Goal: Task Accomplishment & Management: Complete application form

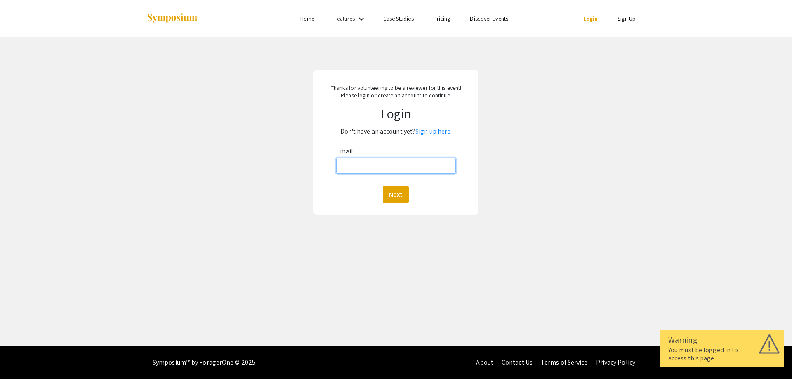
click at [361, 164] on input "Email:" at bounding box center [395, 166] width 119 height 16
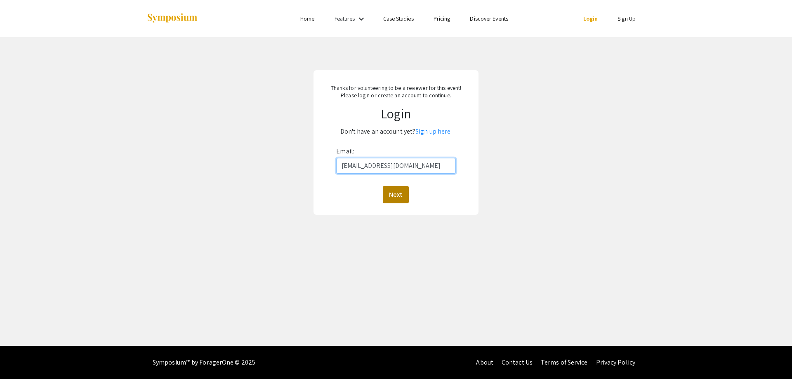
type input "[EMAIL_ADDRESS][DOMAIN_NAME]"
click at [392, 193] on button "Next" at bounding box center [396, 194] width 26 height 17
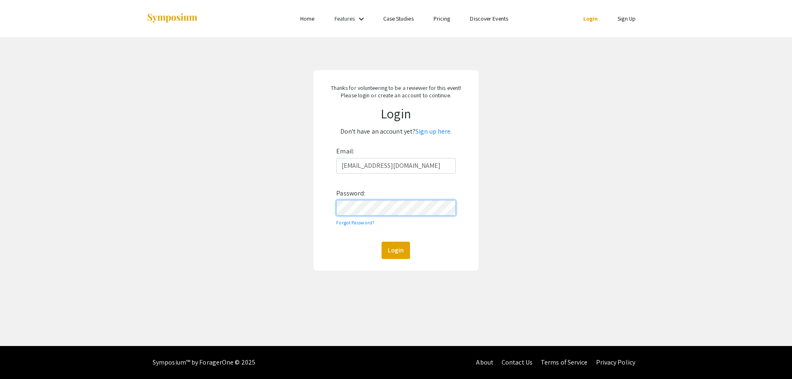
click at [382, 242] on button "Login" at bounding box center [396, 250] width 28 height 17
click at [427, 131] on link "Sign up here." at bounding box center [434, 131] width 36 height 9
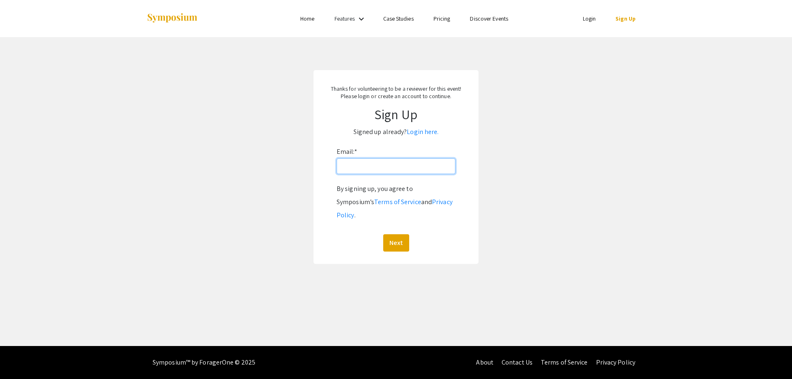
click at [366, 163] on input "Email: *" at bounding box center [396, 166] width 119 height 16
type input "[EMAIL_ADDRESS][DOMAIN_NAME]"
click at [395, 234] on button "Next" at bounding box center [396, 242] width 26 height 17
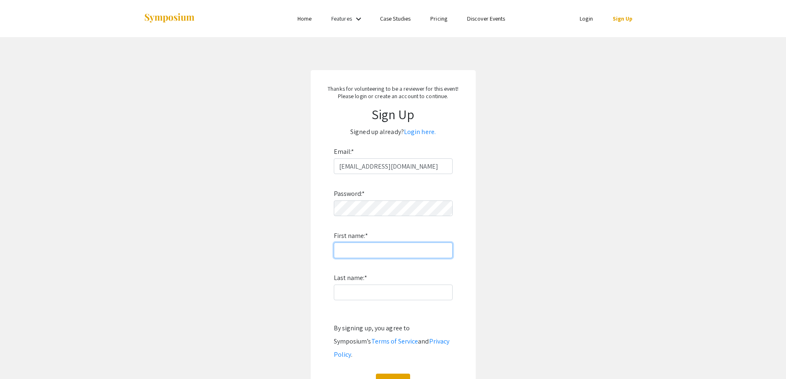
click at [355, 249] on input "First name: *" at bounding box center [393, 251] width 119 height 16
type input "[PERSON_NAME]"
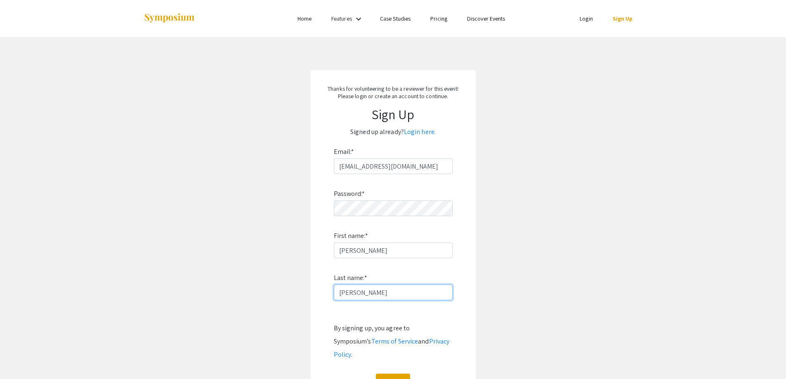
scroll to position [77, 0]
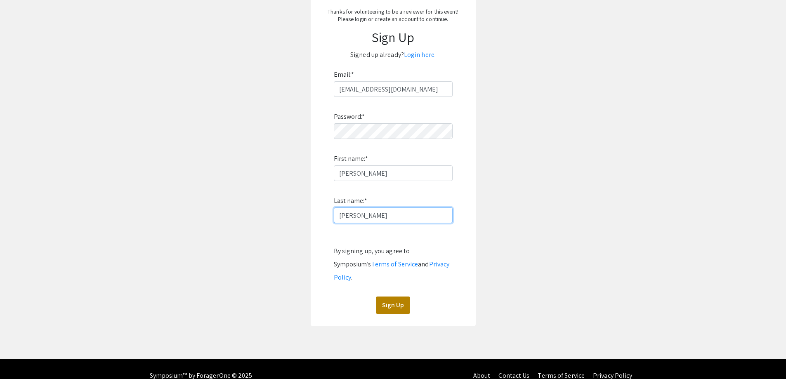
type input "[PERSON_NAME]"
click at [392, 297] on button "Sign Up" at bounding box center [393, 305] width 34 height 17
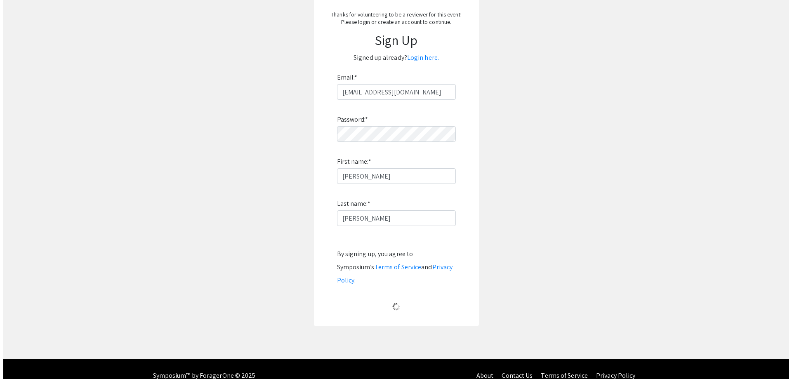
scroll to position [0, 0]
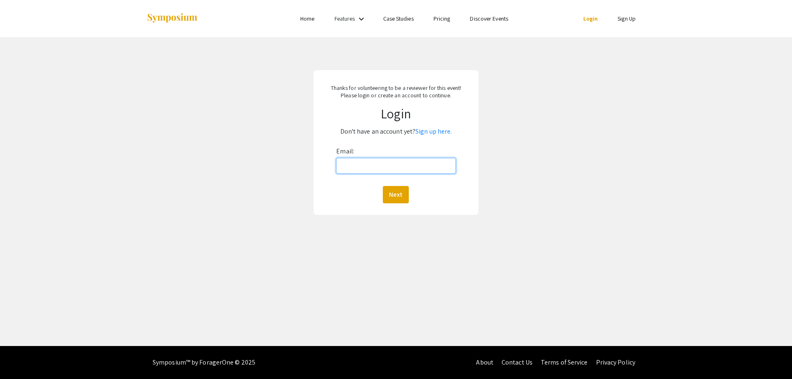
click at [372, 165] on input "Email:" at bounding box center [395, 166] width 119 height 16
type input "[EMAIL_ADDRESS][DOMAIN_NAME]"
click at [392, 191] on button "Next" at bounding box center [396, 194] width 26 height 17
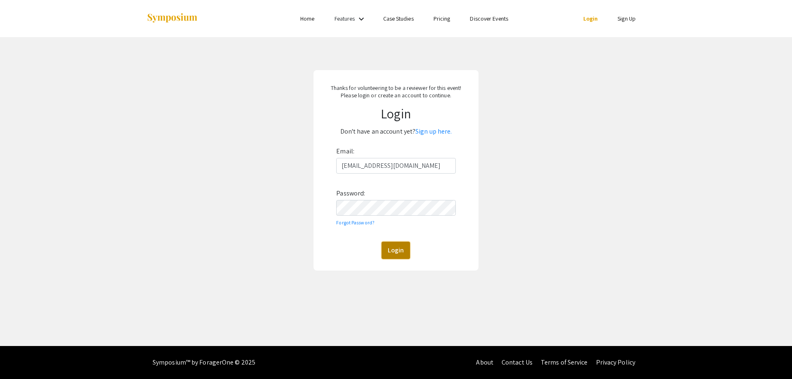
click at [397, 248] on button "Login" at bounding box center [396, 250] width 28 height 17
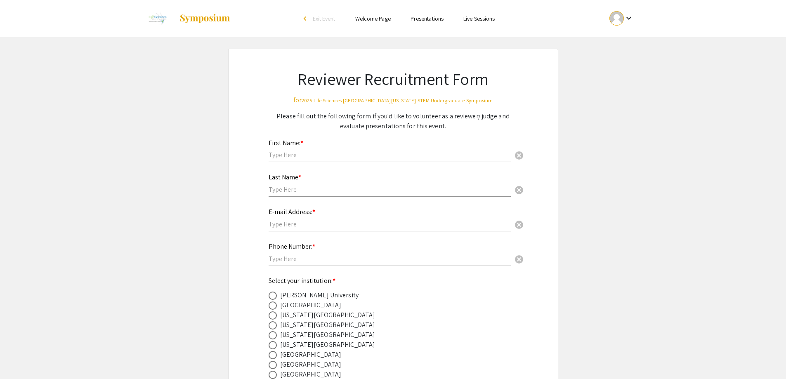
click at [310, 152] on input "text" at bounding box center [390, 155] width 242 height 9
type input "[PERSON_NAME]"
click at [294, 186] on input "text" at bounding box center [390, 189] width 242 height 9
type input "[PERSON_NAME]"
click at [281, 223] on input "text" at bounding box center [390, 224] width 242 height 9
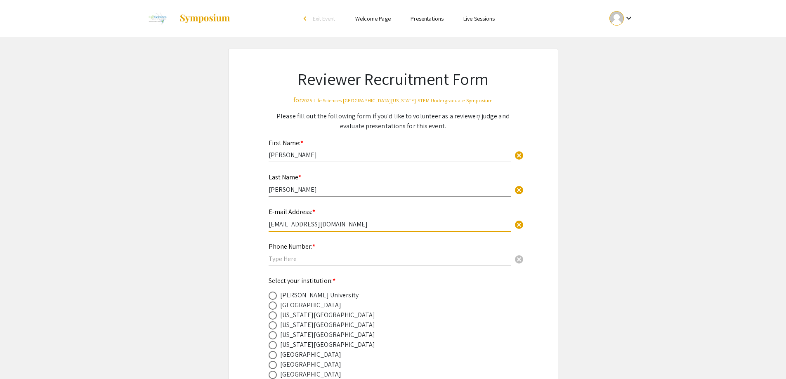
type input "[EMAIL_ADDRESS][DOMAIN_NAME]"
click at [294, 257] on input "text" at bounding box center [390, 259] width 242 height 9
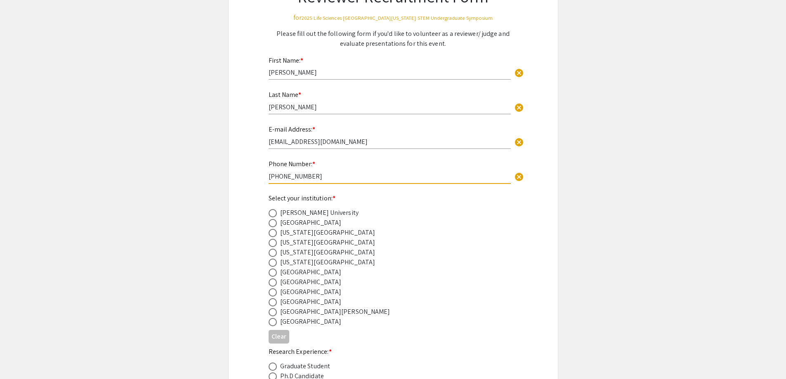
scroll to position [124, 0]
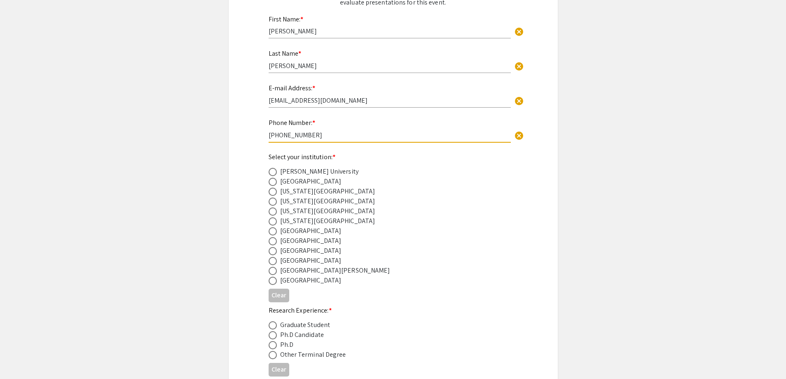
type input "954-262-1330"
click at [273, 251] on span at bounding box center [273, 251] width 8 height 8
click at [273, 251] on input "radio" at bounding box center [273, 251] width 8 height 8
radio input "true"
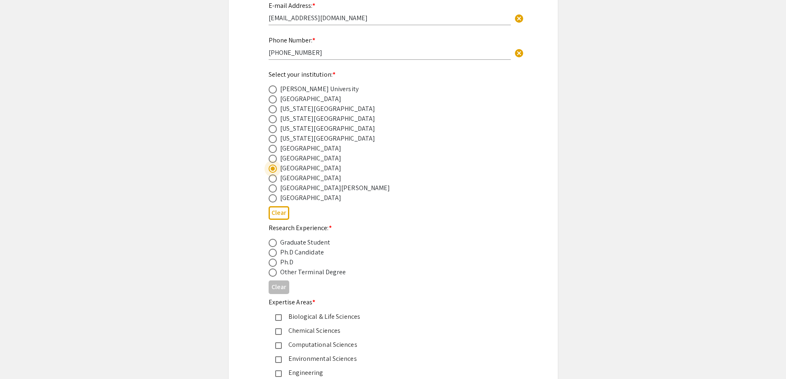
scroll to position [248, 0]
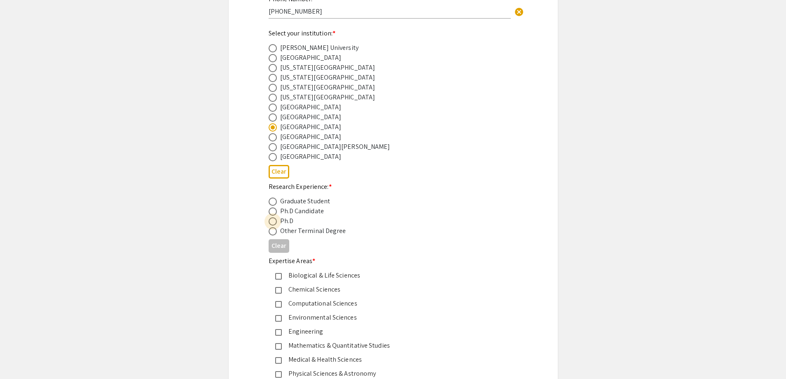
click at [274, 220] on span at bounding box center [273, 221] width 8 height 8
click at [274, 220] on input "radio" at bounding box center [273, 221] width 8 height 8
radio input "true"
click at [280, 275] on mat-pseudo-checkbox at bounding box center [278, 276] width 7 height 7
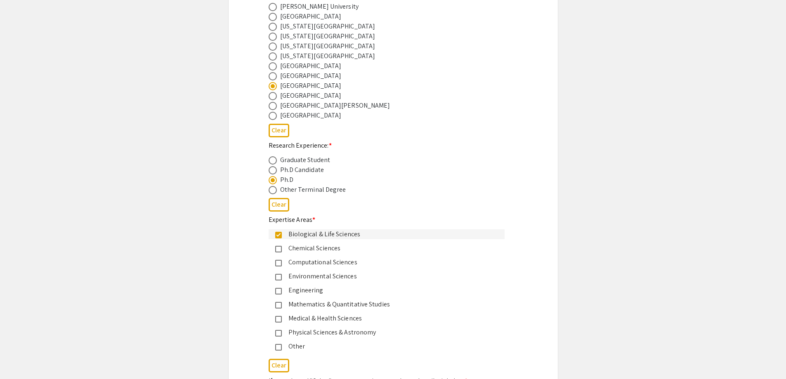
scroll to position [330, 0]
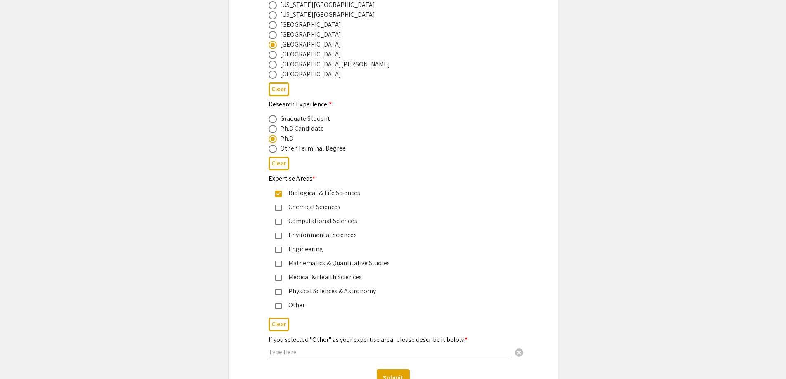
click at [277, 276] on mat-pseudo-checkbox at bounding box center [278, 278] width 7 height 7
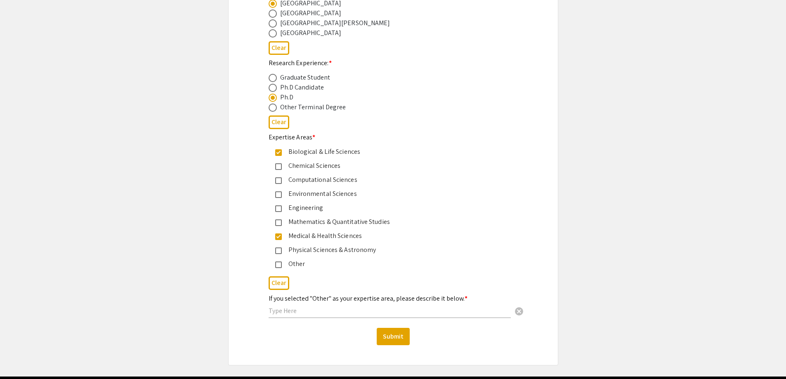
click at [280, 264] on mat-pseudo-checkbox at bounding box center [278, 265] width 7 height 7
click at [294, 311] on input "text" at bounding box center [390, 311] width 242 height 9
type input "Bioethics"
click at [393, 335] on button "Submit" at bounding box center [393, 336] width 33 height 17
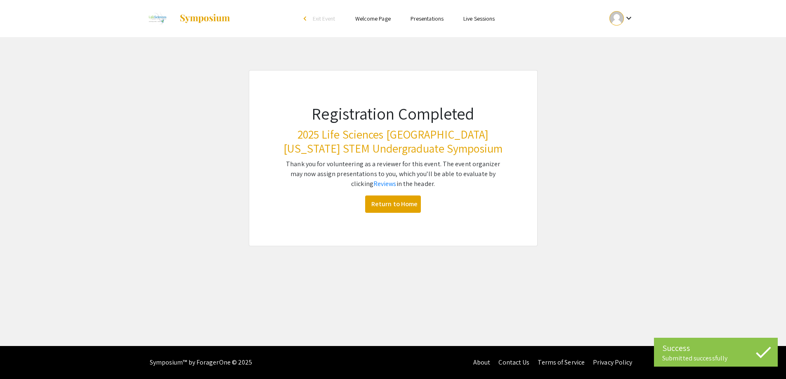
scroll to position [0, 0]
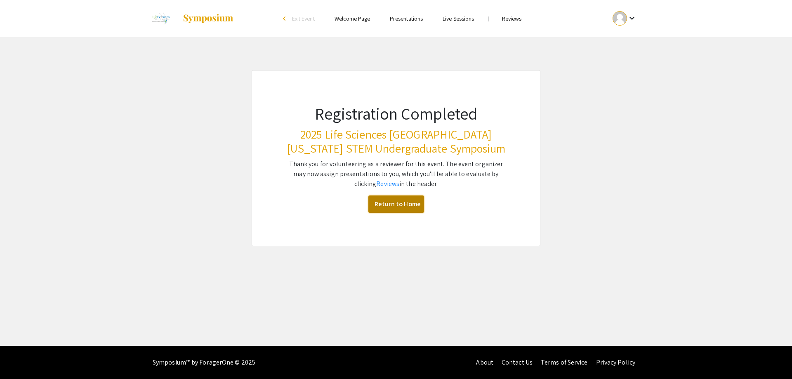
click at [393, 203] on link "Return to Home" at bounding box center [397, 204] width 56 height 17
